Goal: Information Seeking & Learning: Check status

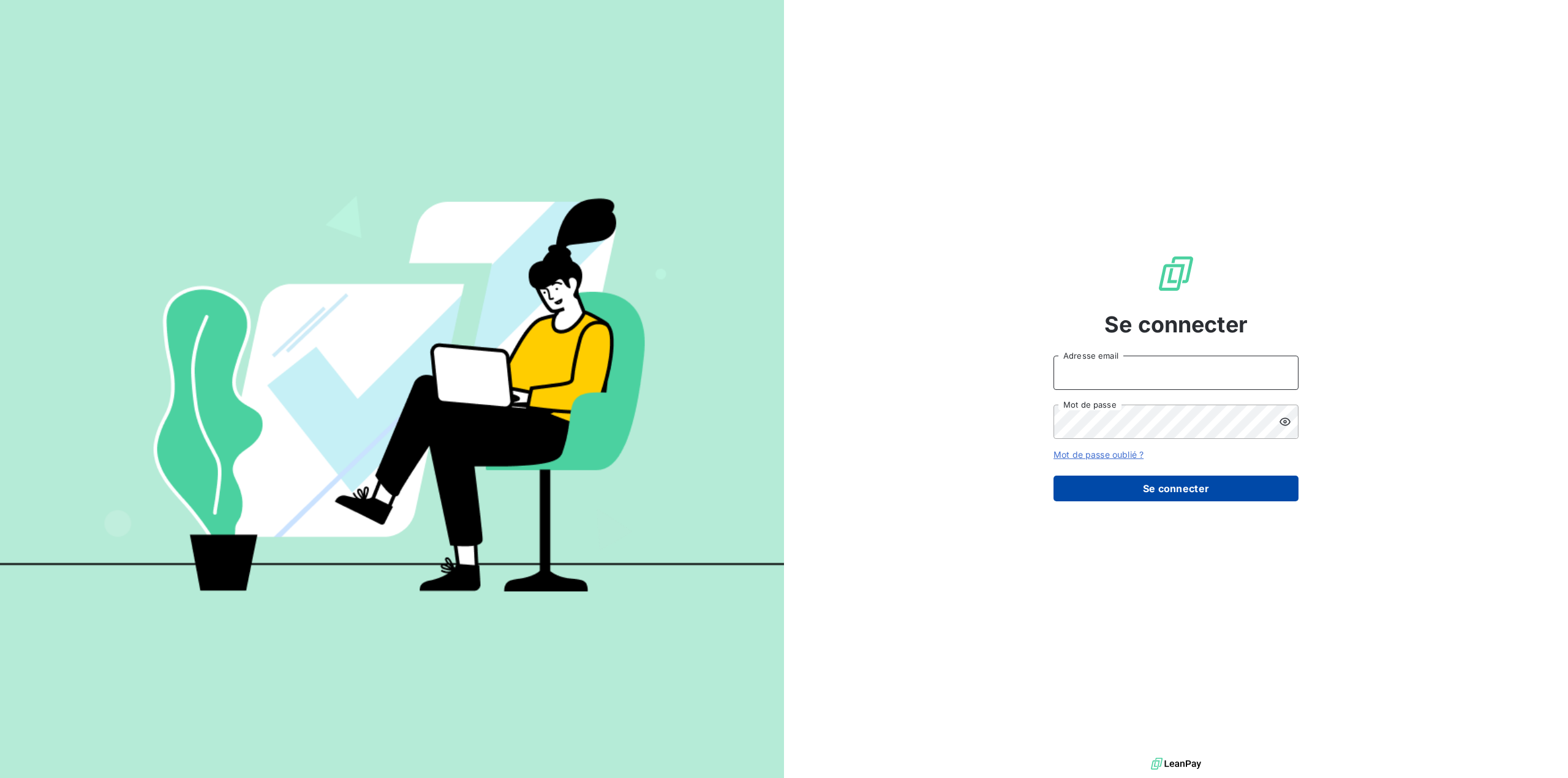
type input "[PERSON_NAME][EMAIL_ADDRESS][PERSON_NAME][DOMAIN_NAME]"
click at [1138, 493] on button "Se connecter" at bounding box center [1176, 488] width 245 height 26
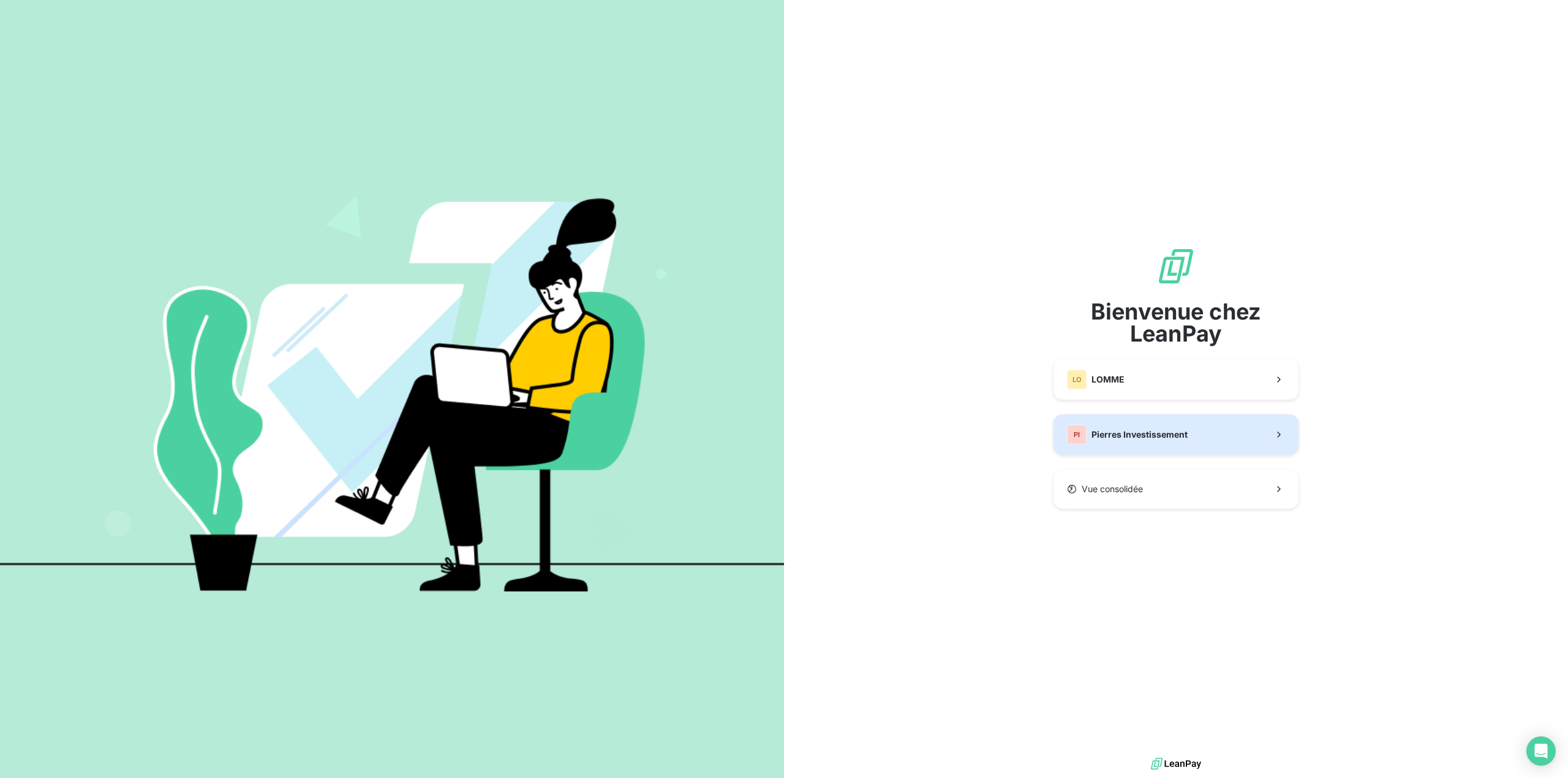
click at [1115, 432] on span "Pierres Investissement" at bounding box center [1140, 434] width 96 height 13
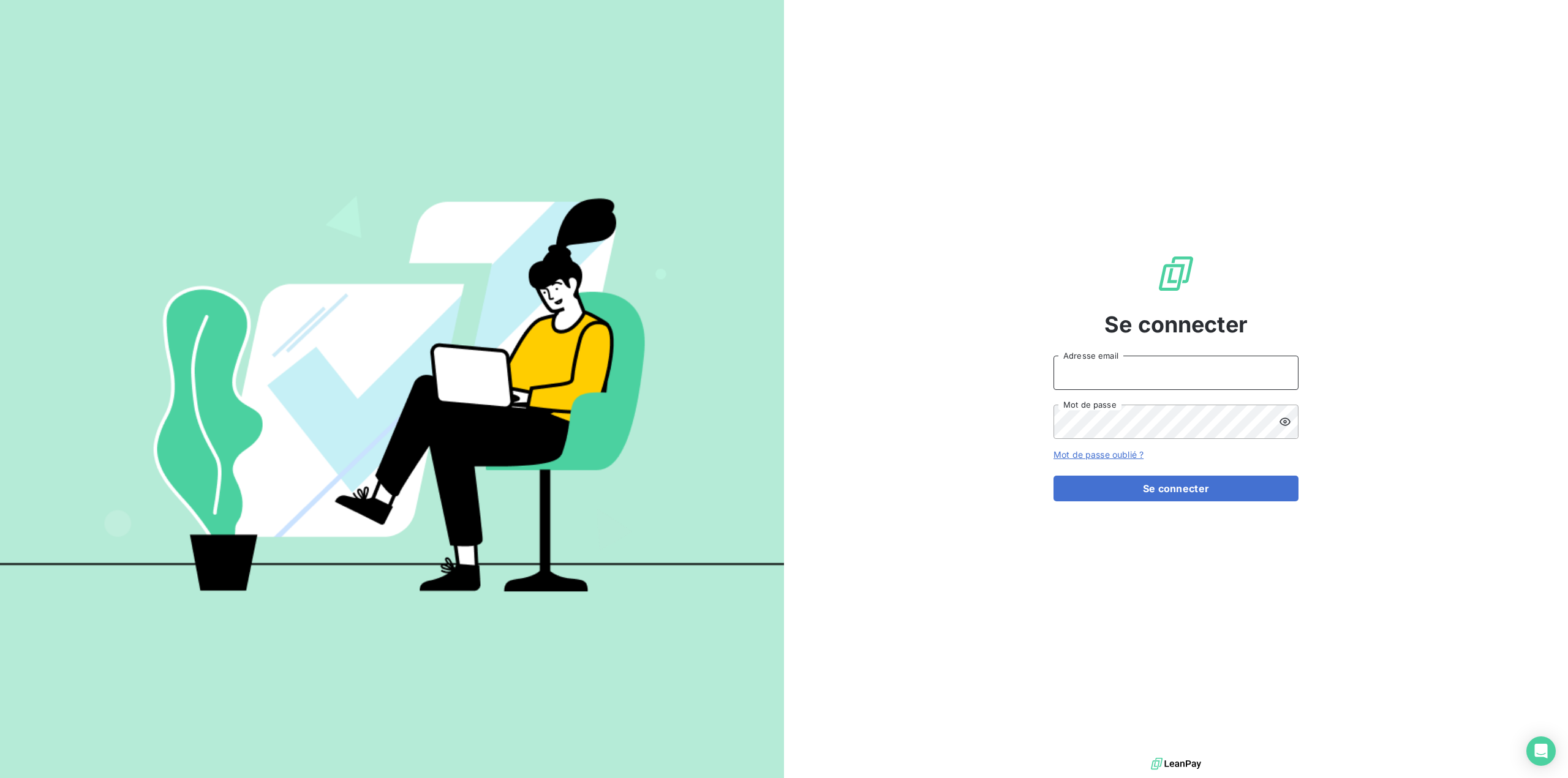
type input "[PERSON_NAME][EMAIL_ADDRESS][PERSON_NAME][DOMAIN_NAME]"
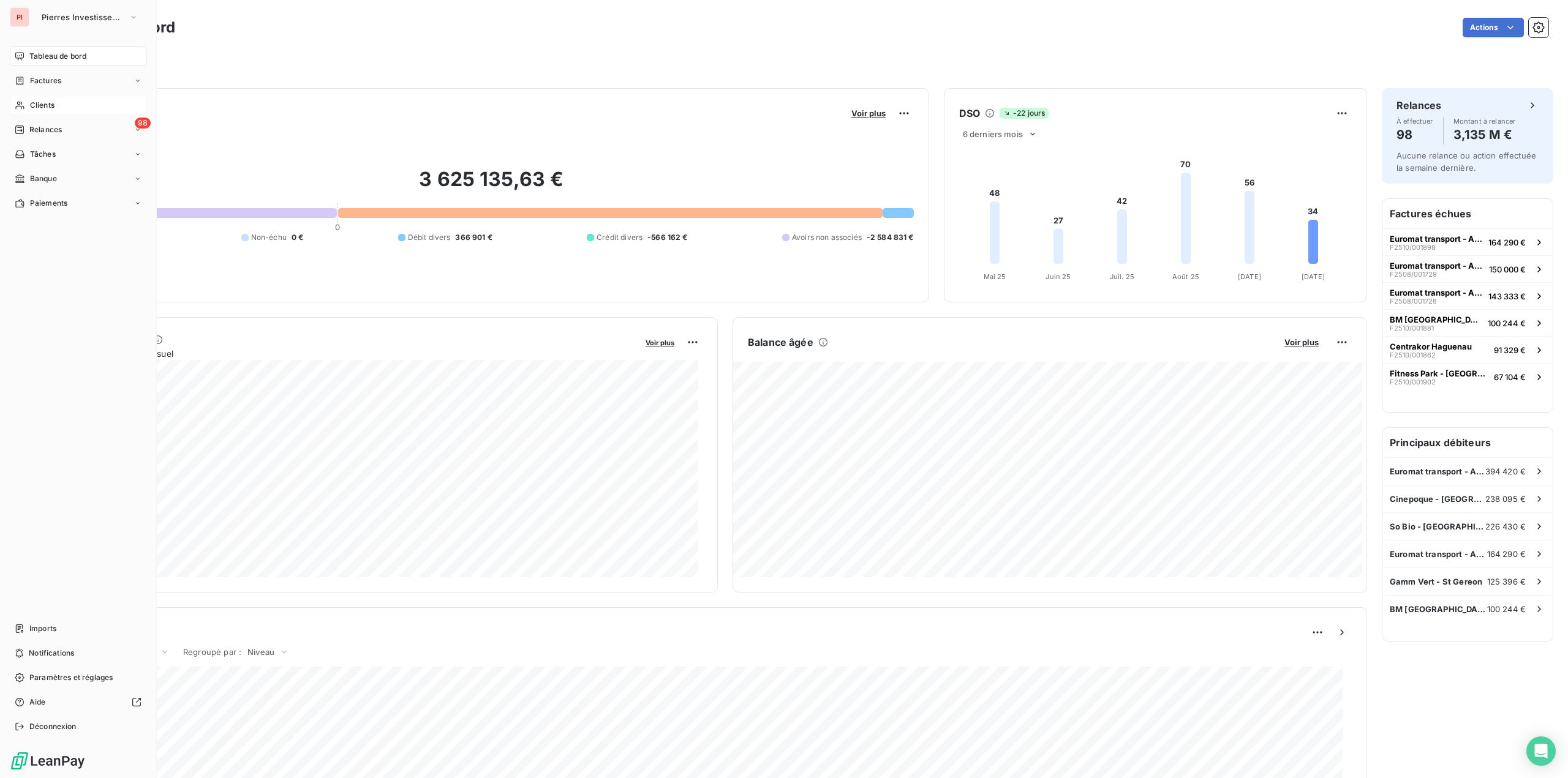
click at [50, 104] on span "Clients" at bounding box center [42, 105] width 24 height 11
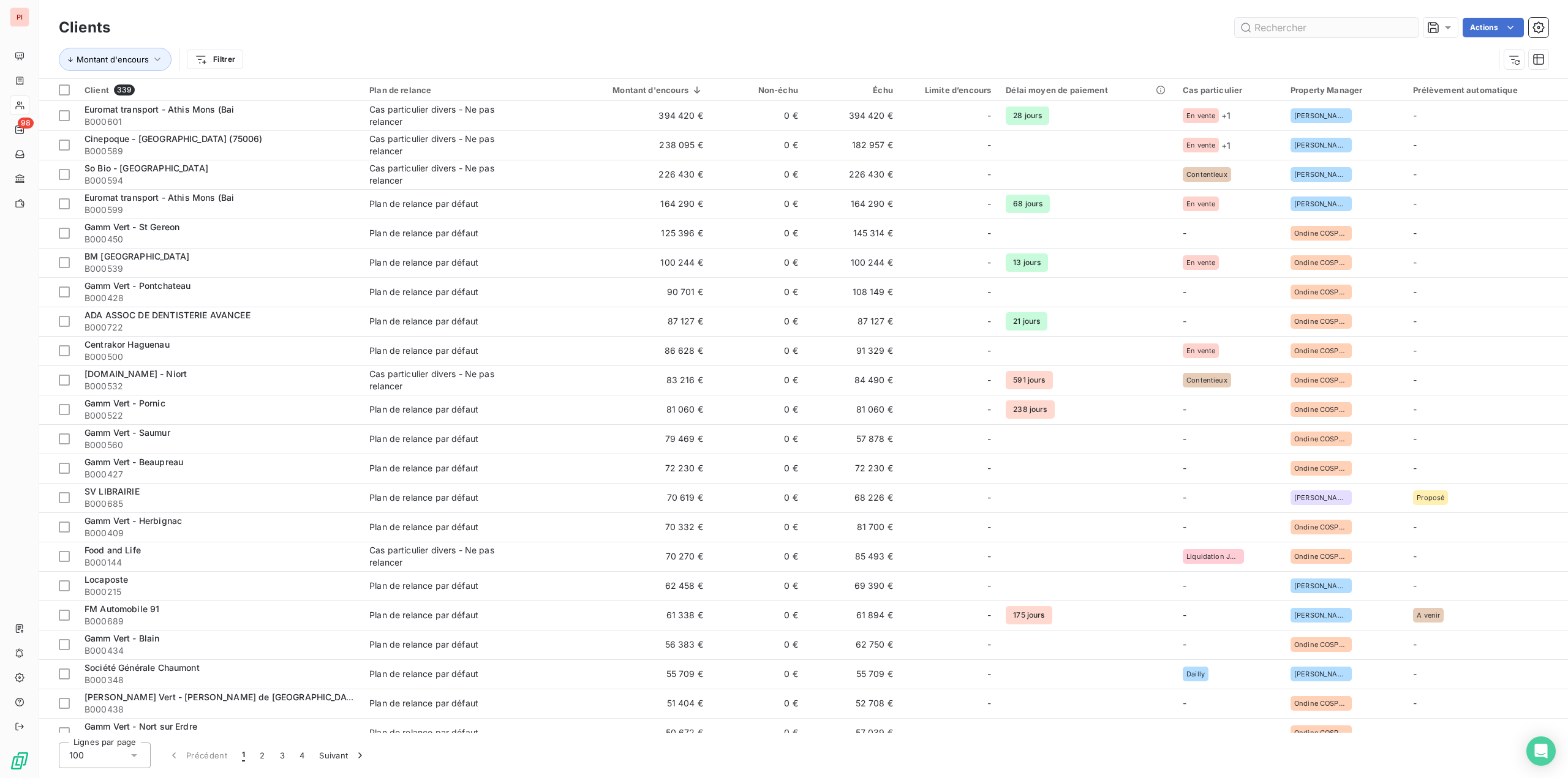
click at [1290, 26] on input "text" at bounding box center [1326, 27] width 184 height 20
click at [1284, 32] on input "text" at bounding box center [1326, 27] width 184 height 20
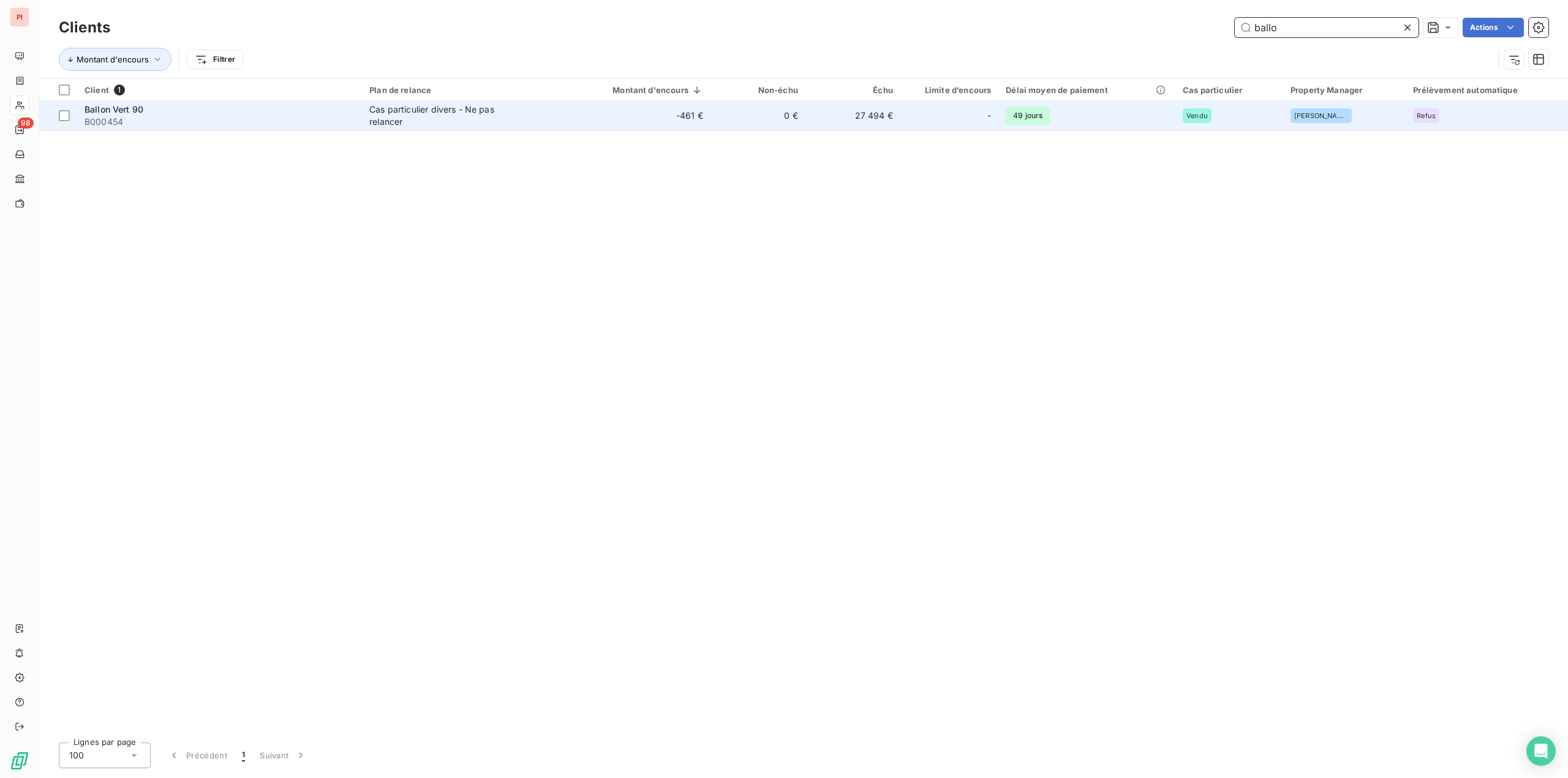
type input "ballo"
click at [585, 119] on td "-461 €" at bounding box center [637, 116] width 145 height 30
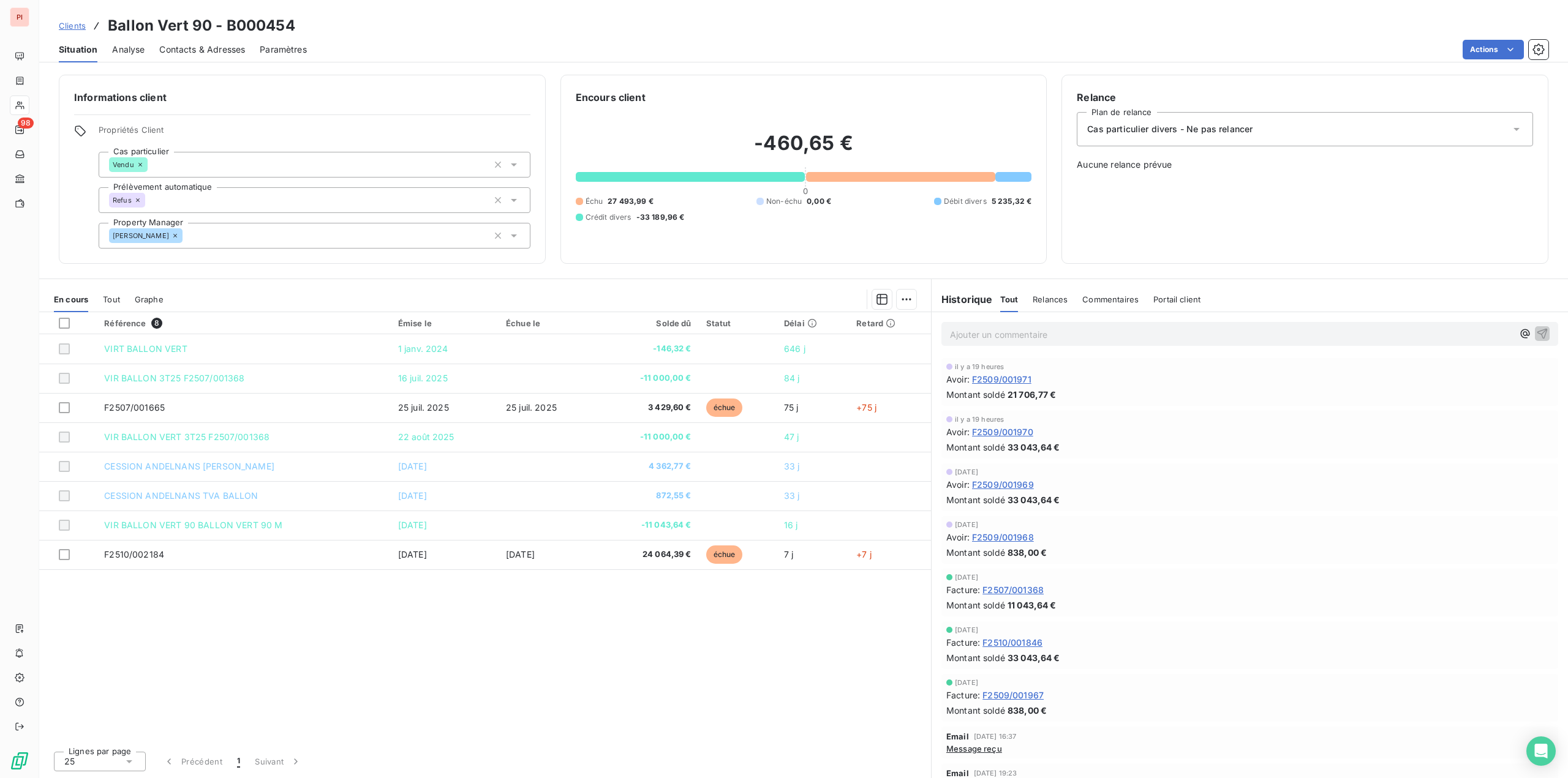
click at [512, 651] on div "Référence 8 Émise le Échue le Solde dû Statut Délai Retard VIRT BALLON VERT 1 j…" at bounding box center [485, 526] width 891 height 429
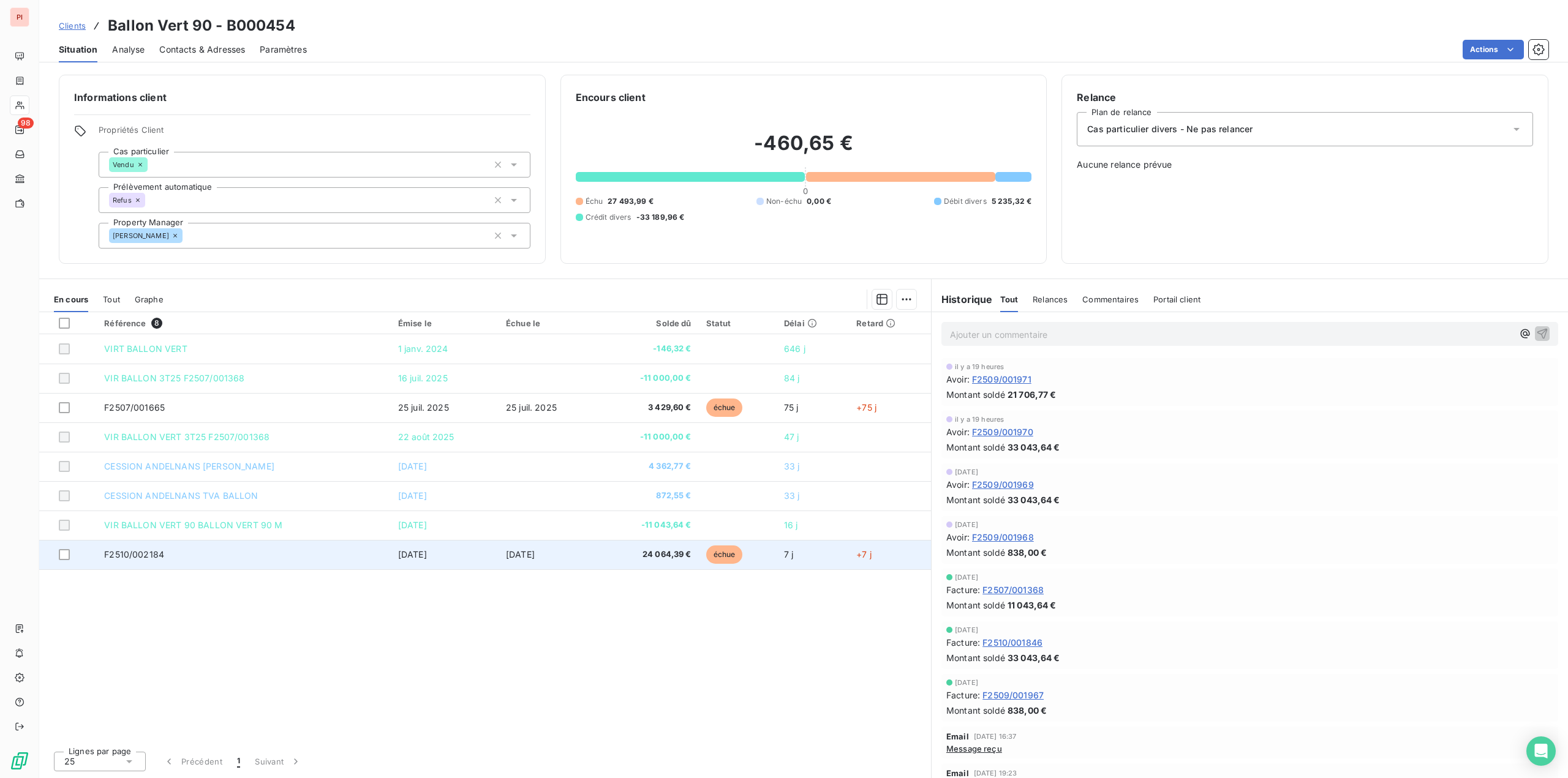
click at [427, 560] on td "[DATE]" at bounding box center [445, 554] width 108 height 30
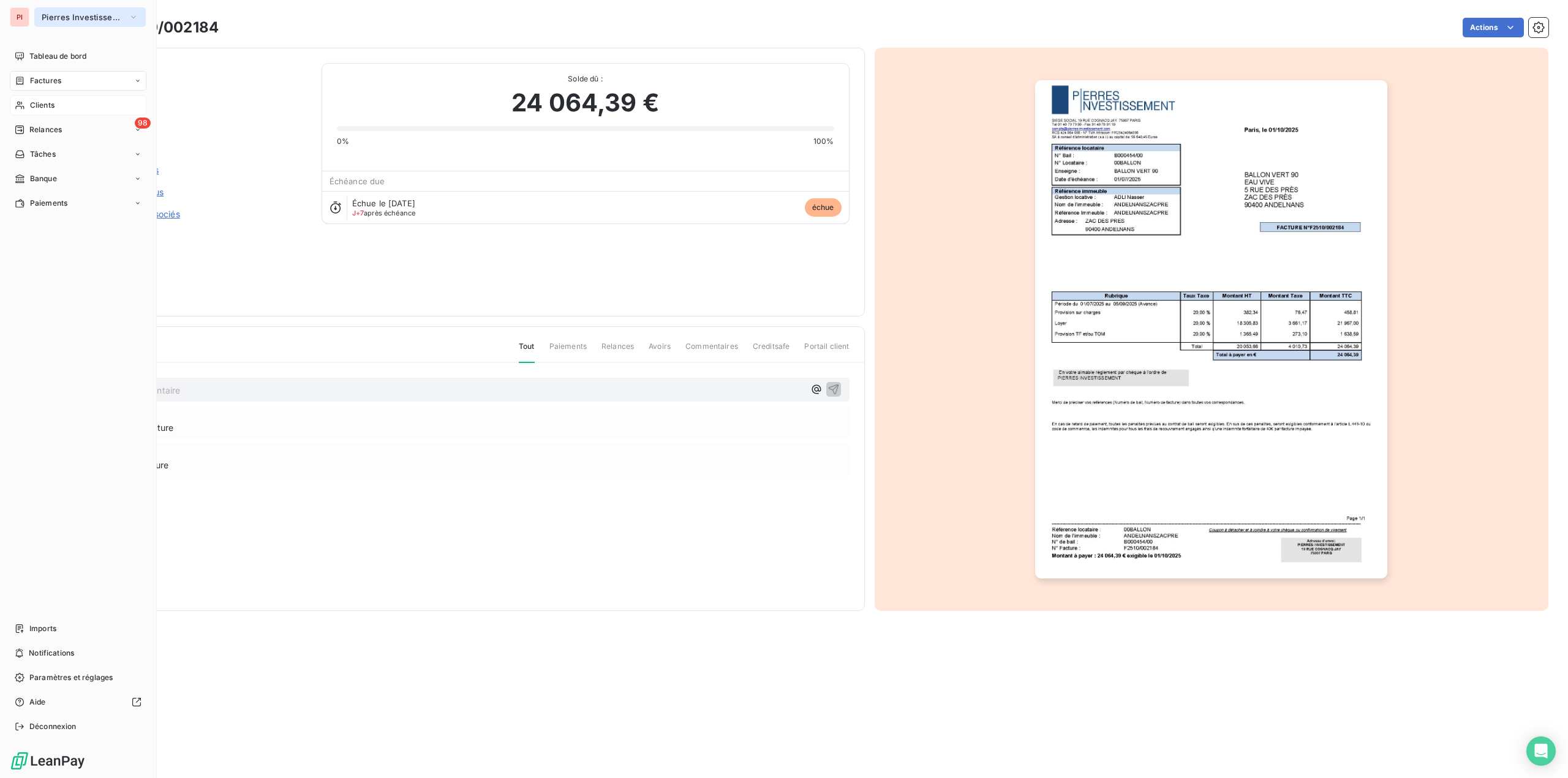
click at [38, 18] on button "Pierres Investissement" at bounding box center [89, 17] width 112 height 20
click at [96, 83] on span "LOMME" at bounding box center [113, 80] width 109 height 13
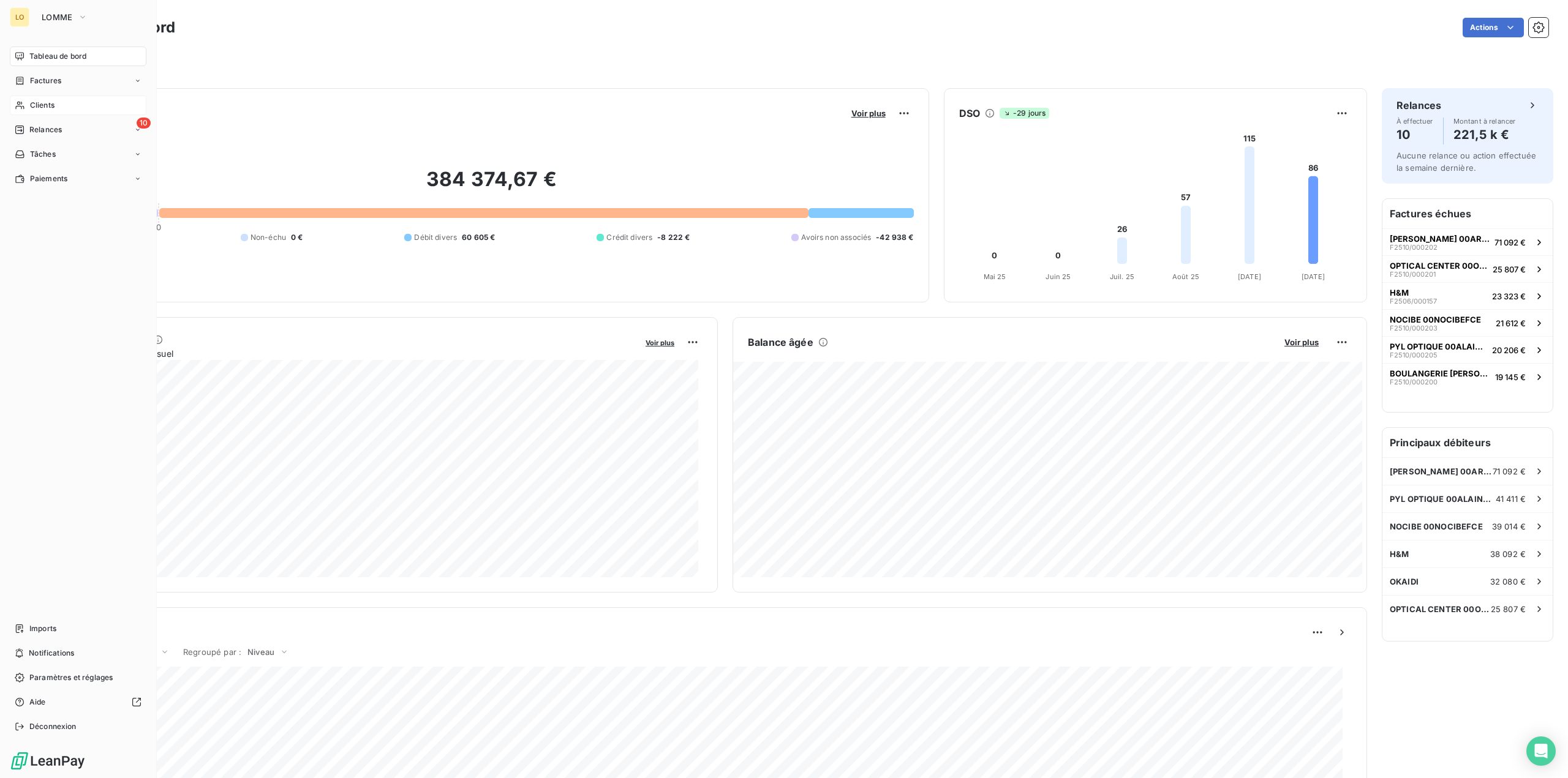
click at [61, 102] on div "Clients" at bounding box center [78, 105] width 137 height 20
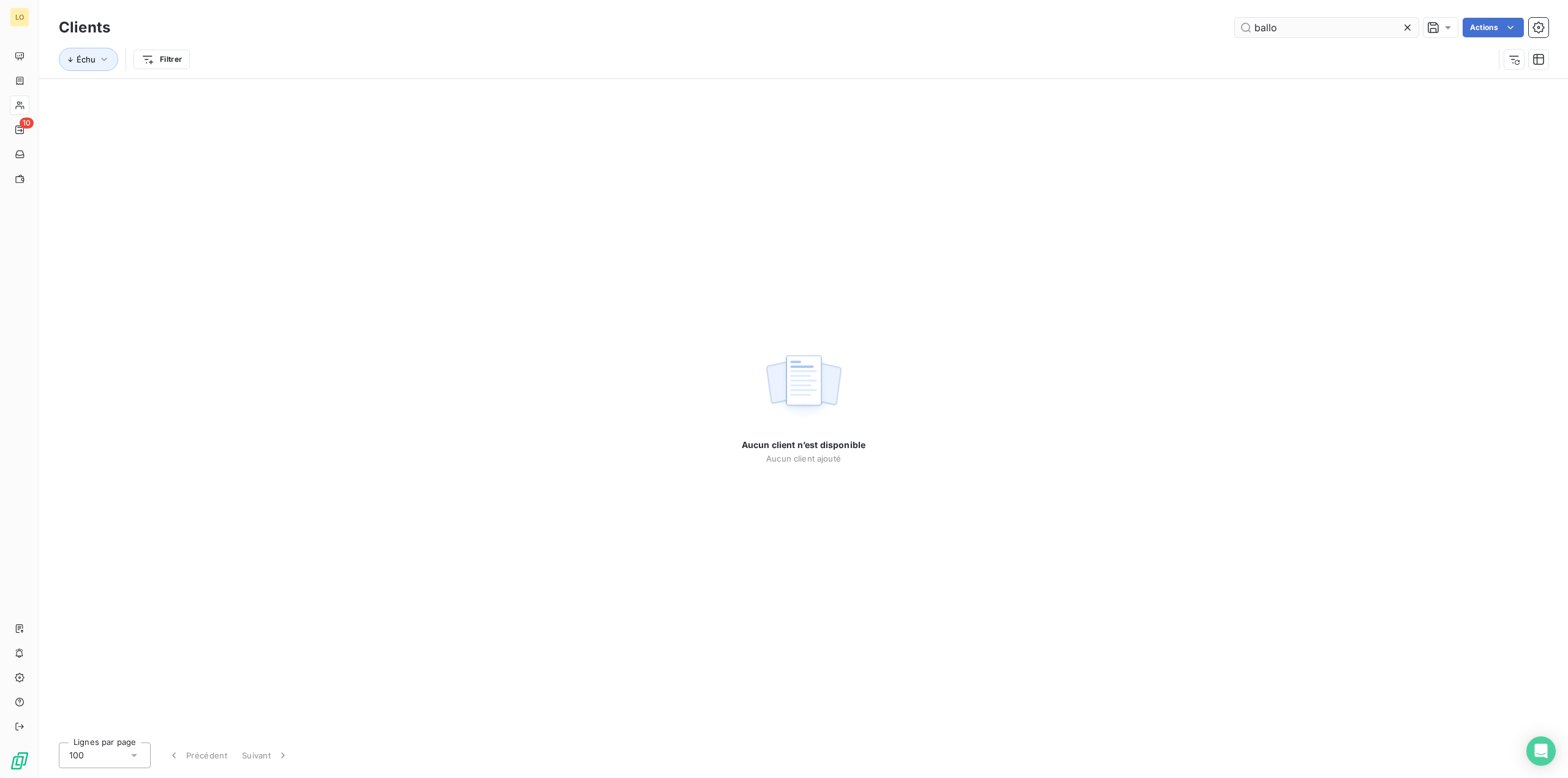
click at [1297, 29] on input "ballo" at bounding box center [1326, 27] width 184 height 20
type input "P"
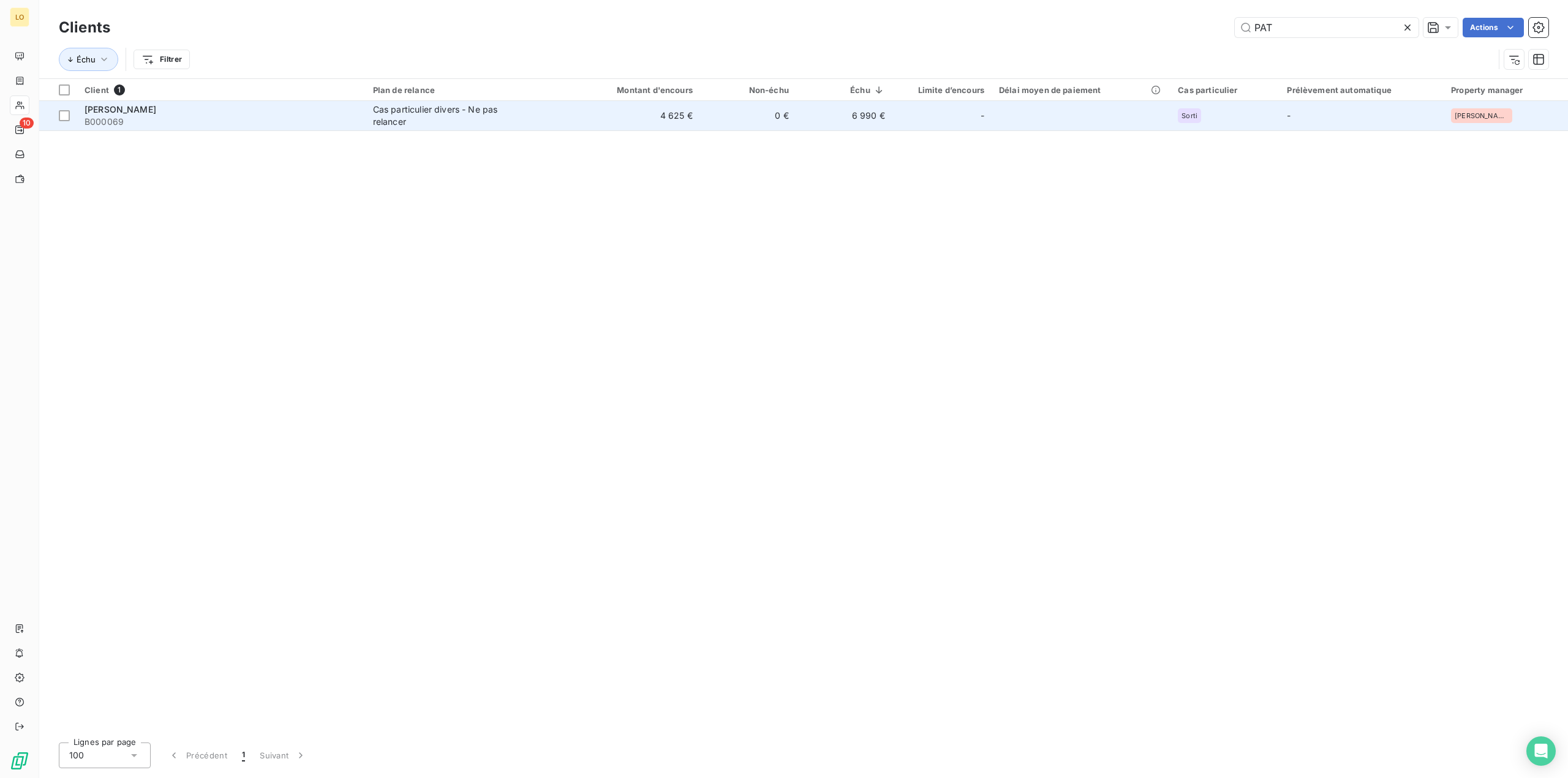
type input "PAT"
click at [637, 128] on td "4 625 €" at bounding box center [636, 116] width 129 height 30
